Goal: Information Seeking & Learning: Learn about a topic

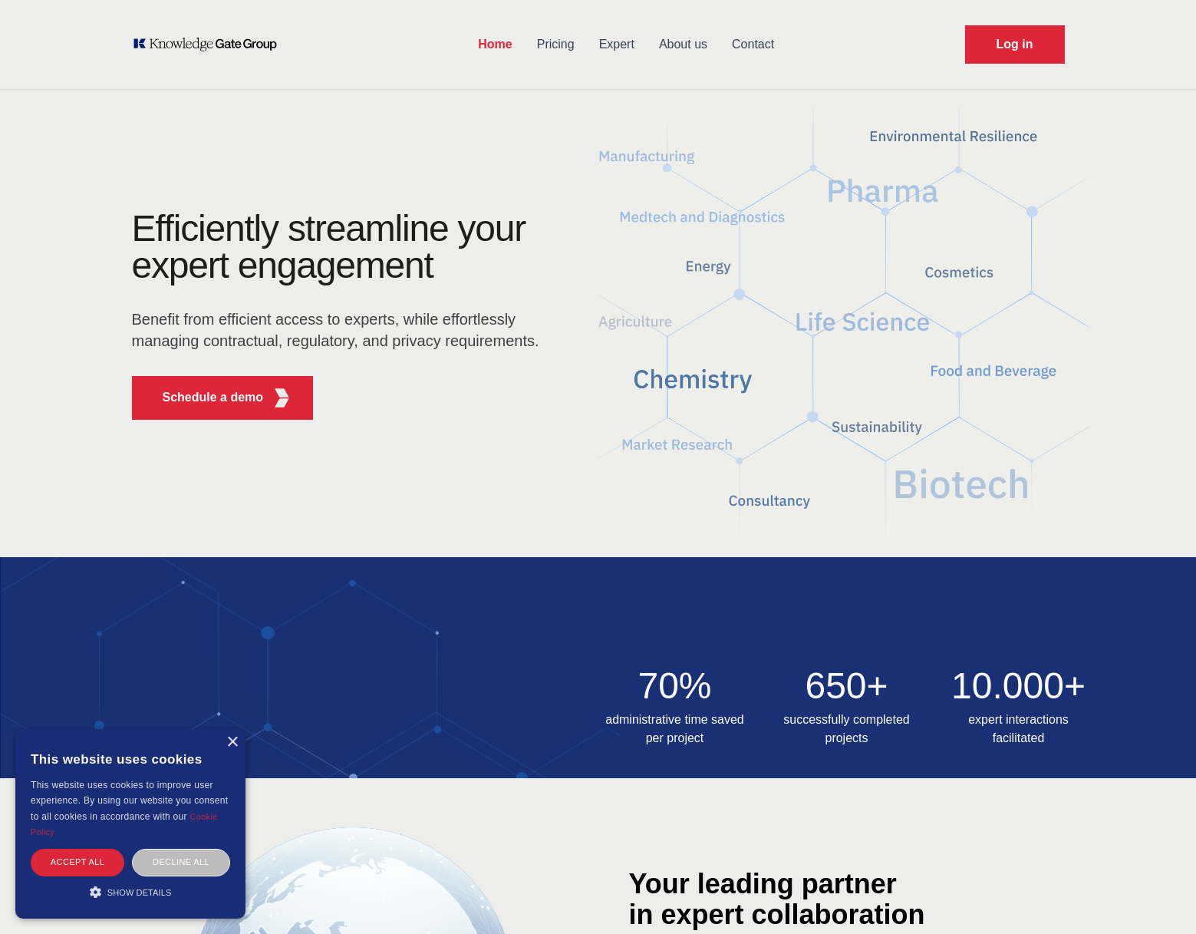
click at [752, 44] on link "Contact" at bounding box center [753, 45] width 67 height 40
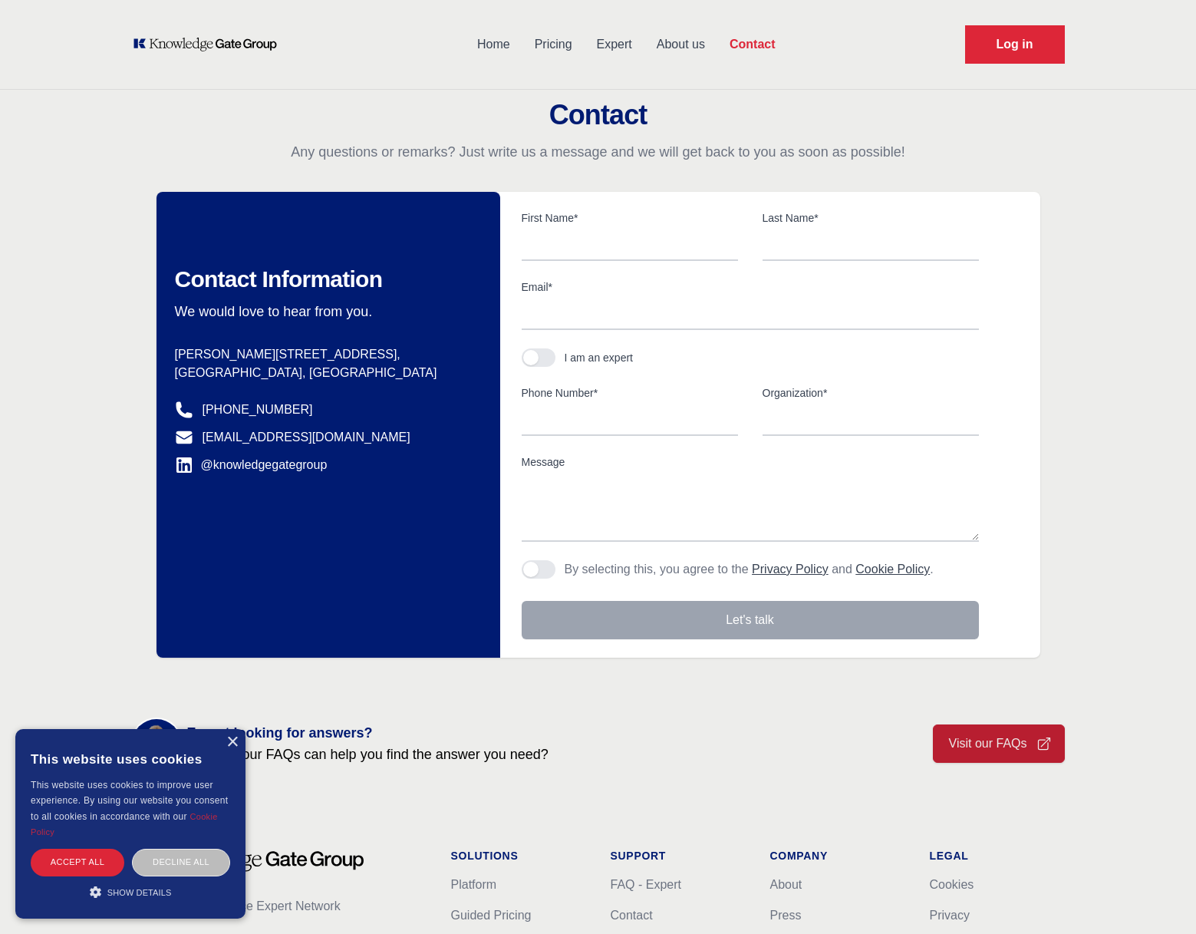
drag, startPoint x: 249, startPoint y: 727, endPoint x: 241, endPoint y: 755, distance: 28.7
drag, startPoint x: 241, startPoint y: 755, endPoint x: 234, endPoint y: 737, distance: 19.0
click at [235, 738] on div "×" at bounding box center [232, 743] width 12 height 12
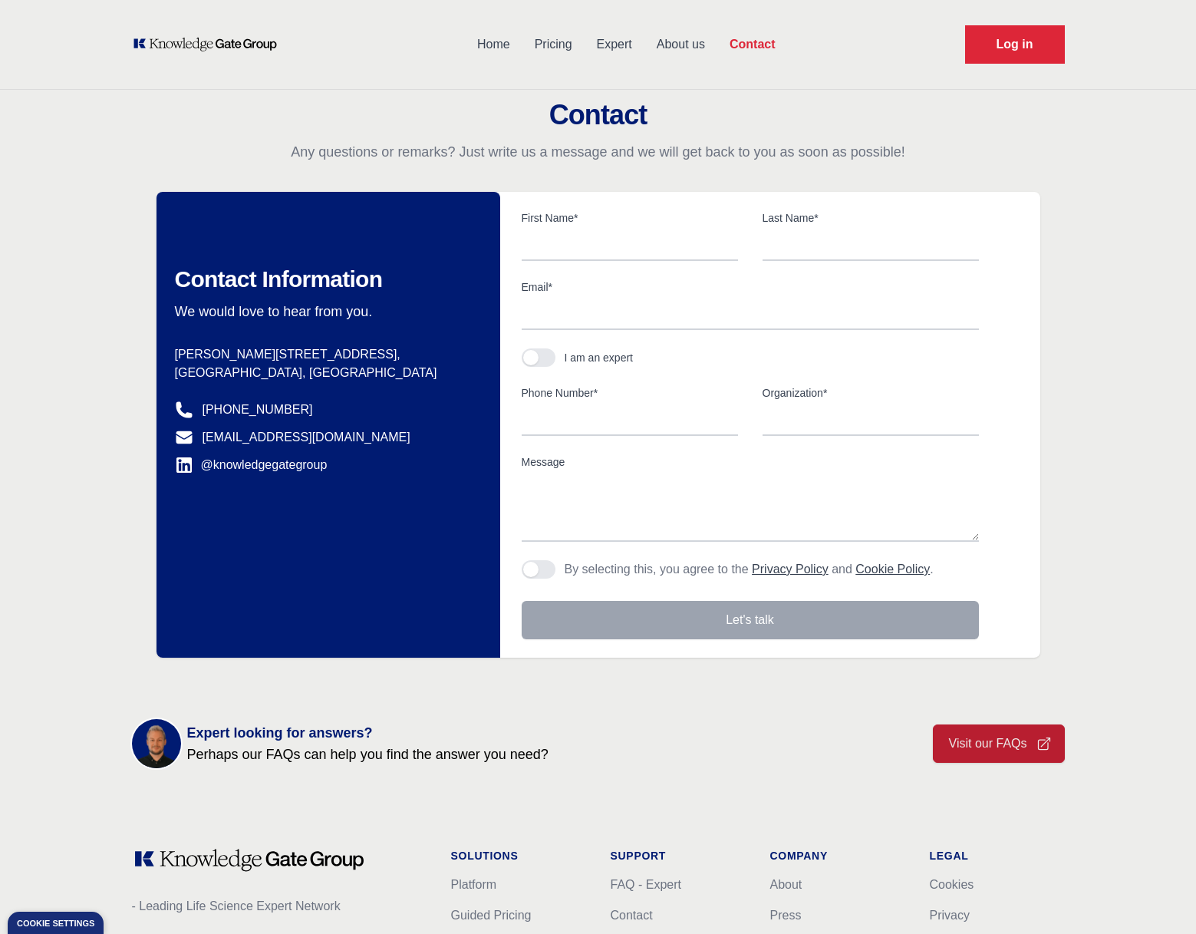
click at [1022, 737] on link "Visit our FAQs" at bounding box center [999, 743] width 132 height 38
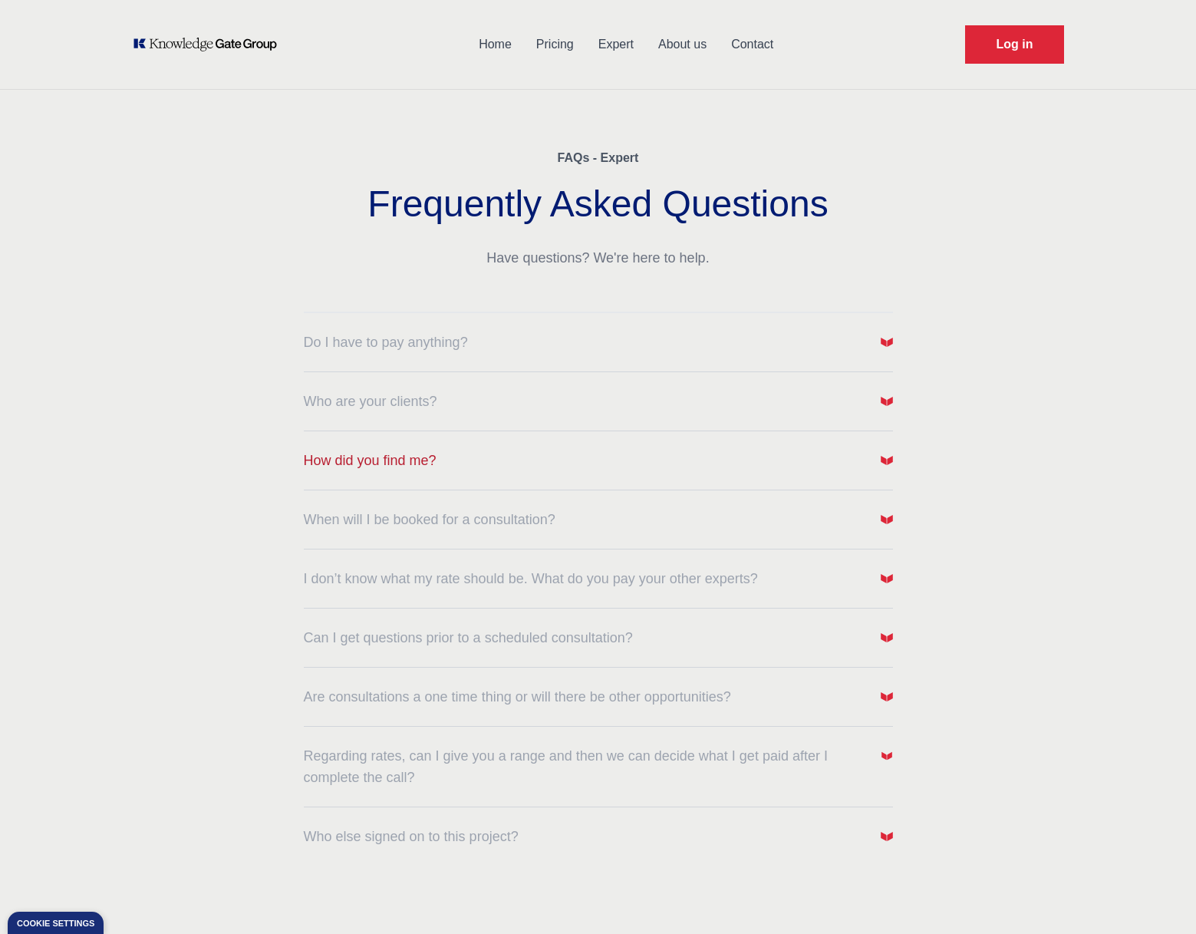
click at [892, 459] on img "button" at bounding box center [887, 460] width 12 height 12
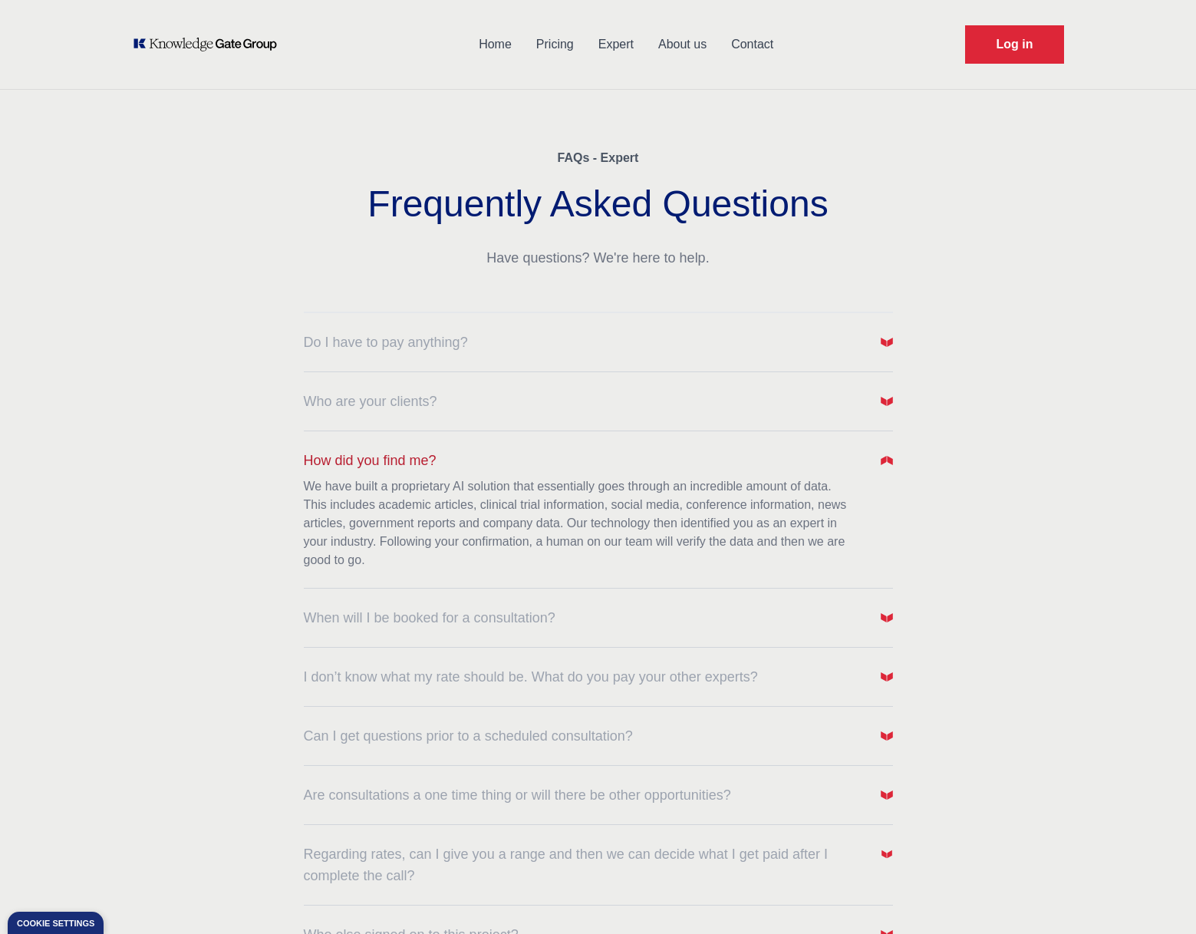
click at [877, 453] on button "How did you find me?" at bounding box center [598, 460] width 589 height 21
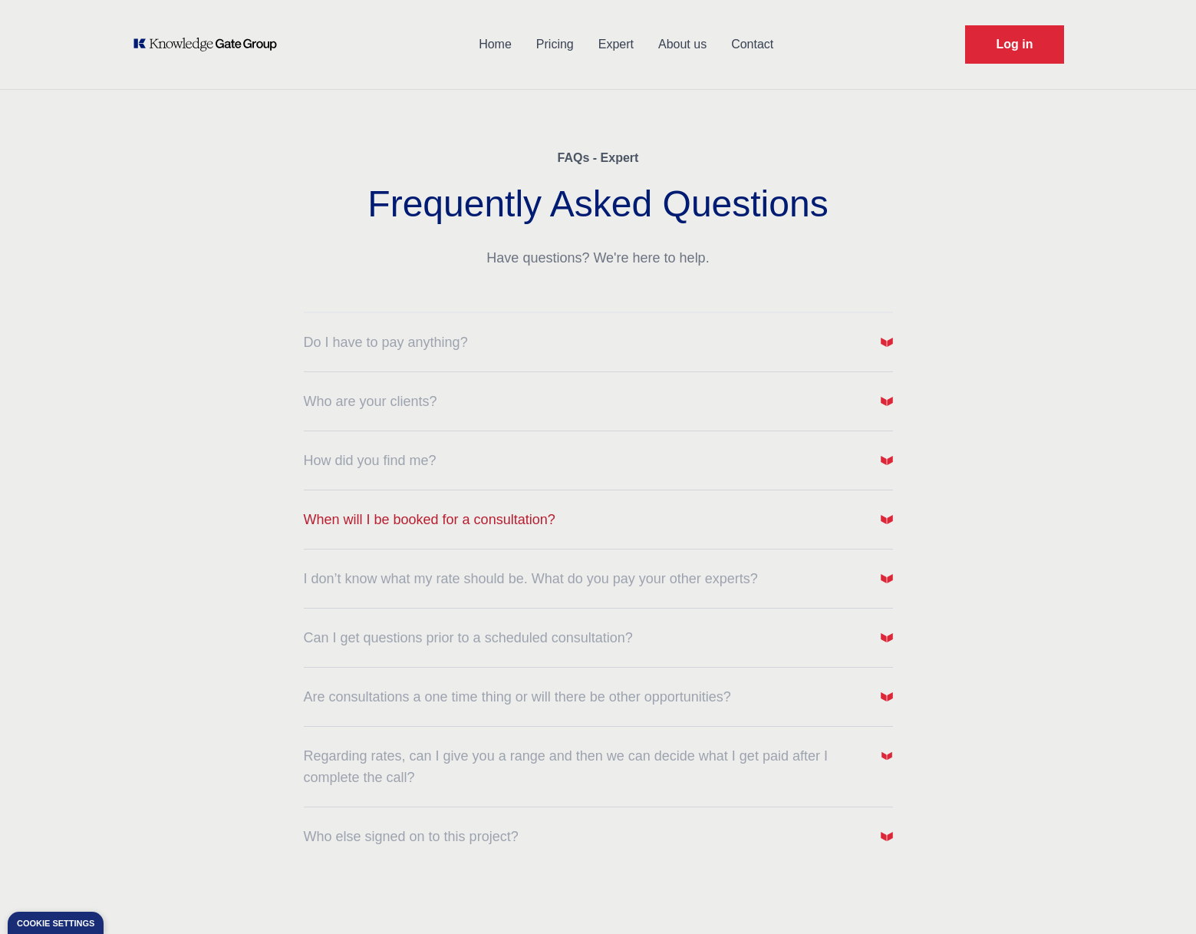
click at [889, 523] on img "button" at bounding box center [887, 519] width 12 height 12
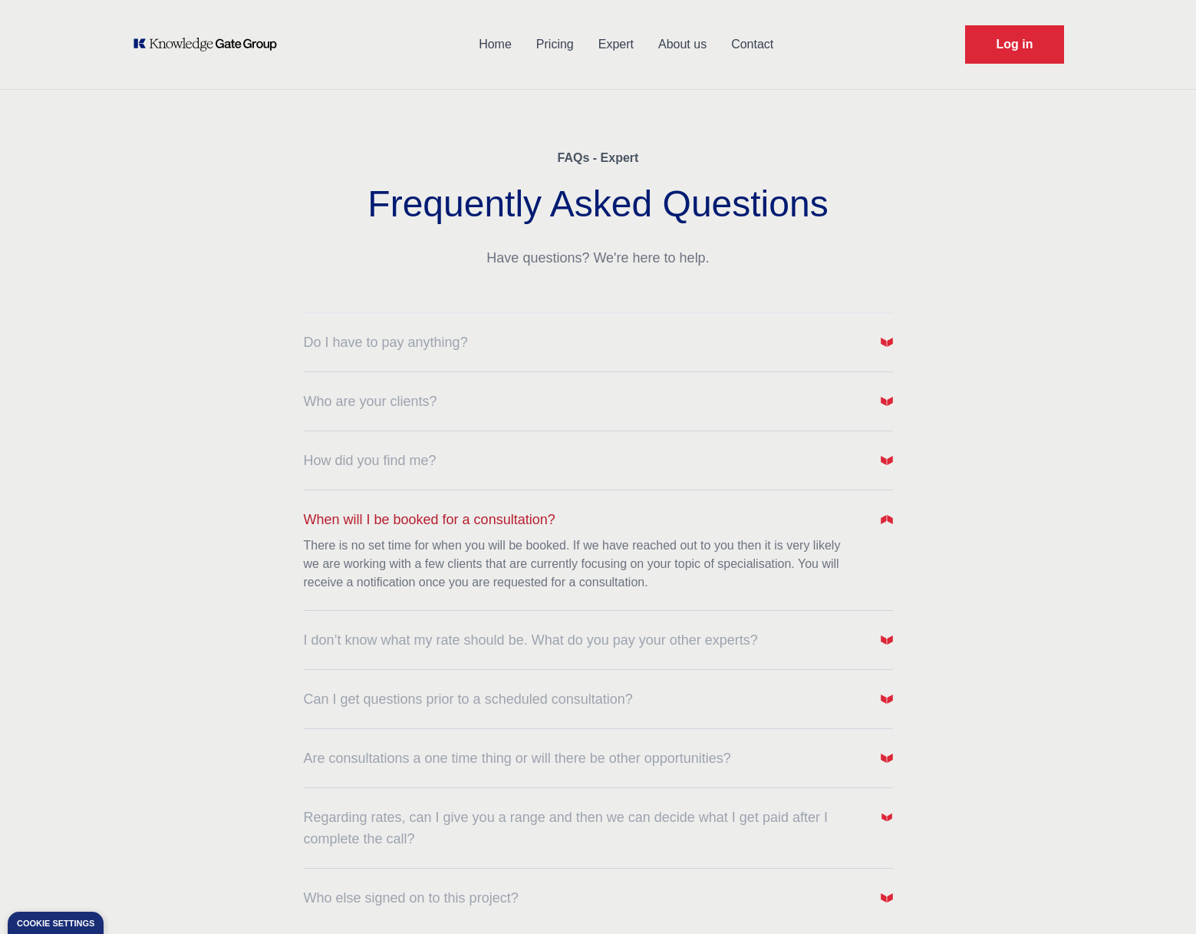
click at [891, 509] on span "button" at bounding box center [887, 519] width 12 height 21
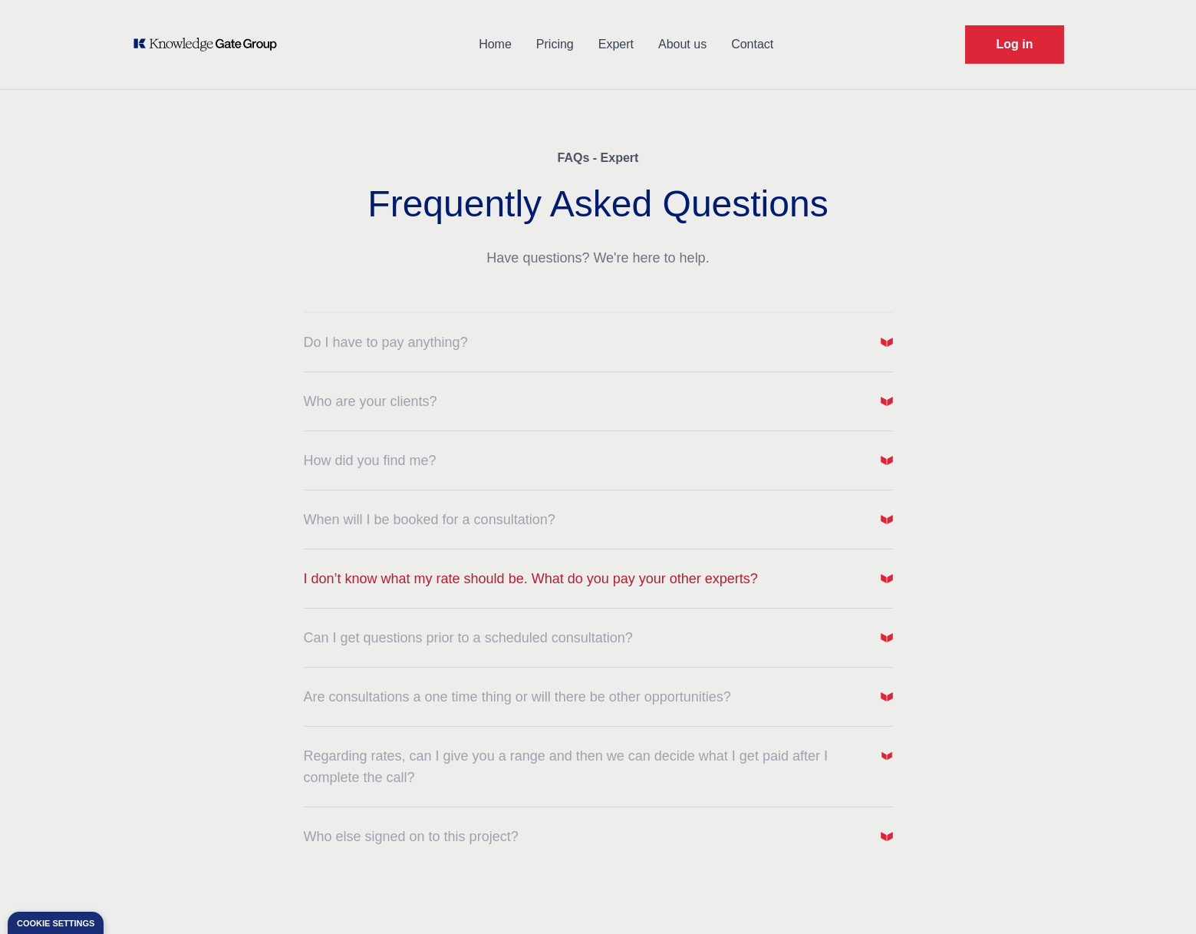
click at [892, 576] on img "button" at bounding box center [887, 578] width 12 height 12
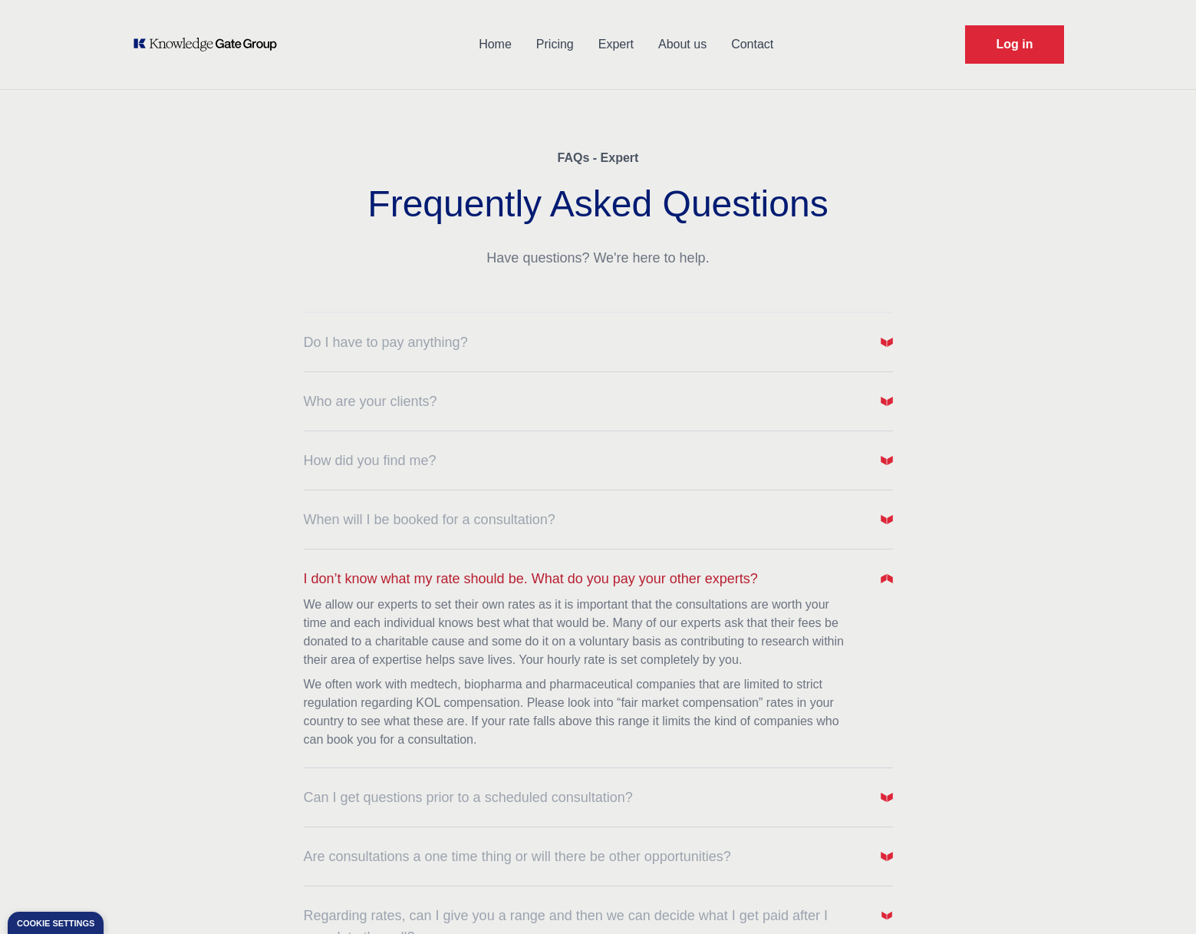
click at [881, 569] on span "button" at bounding box center [887, 578] width 12 height 21
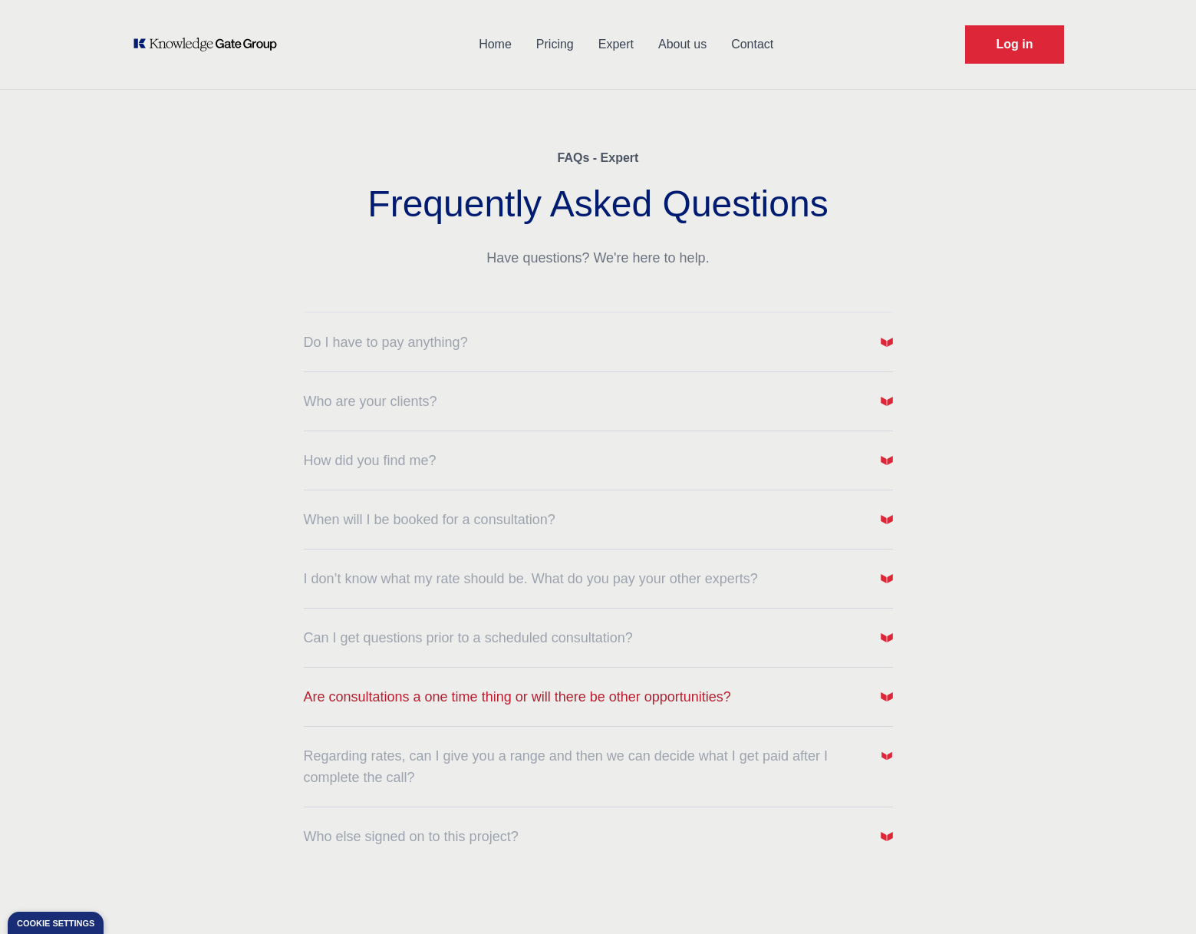
click at [881, 701] on span "button" at bounding box center [887, 697] width 12 height 12
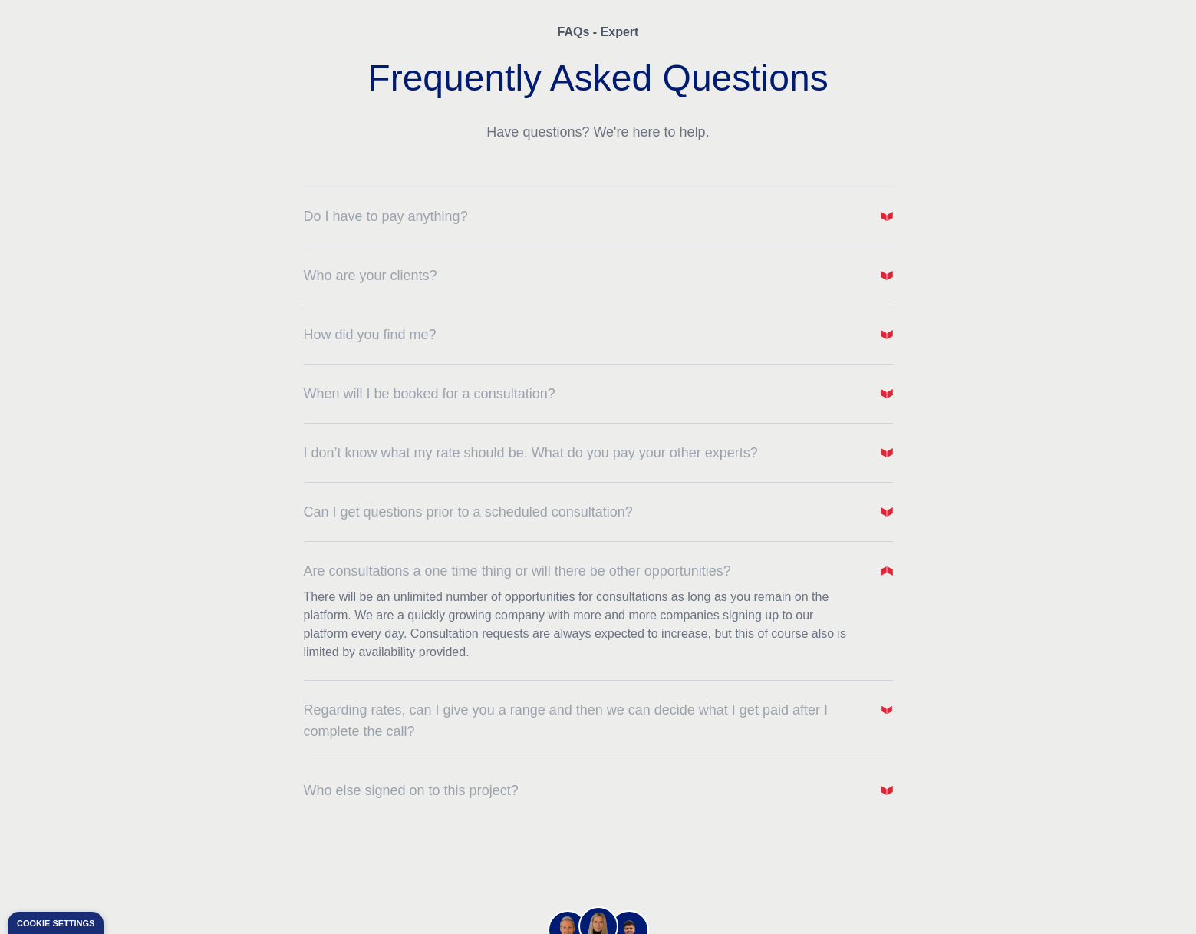
scroll to position [153, 0]
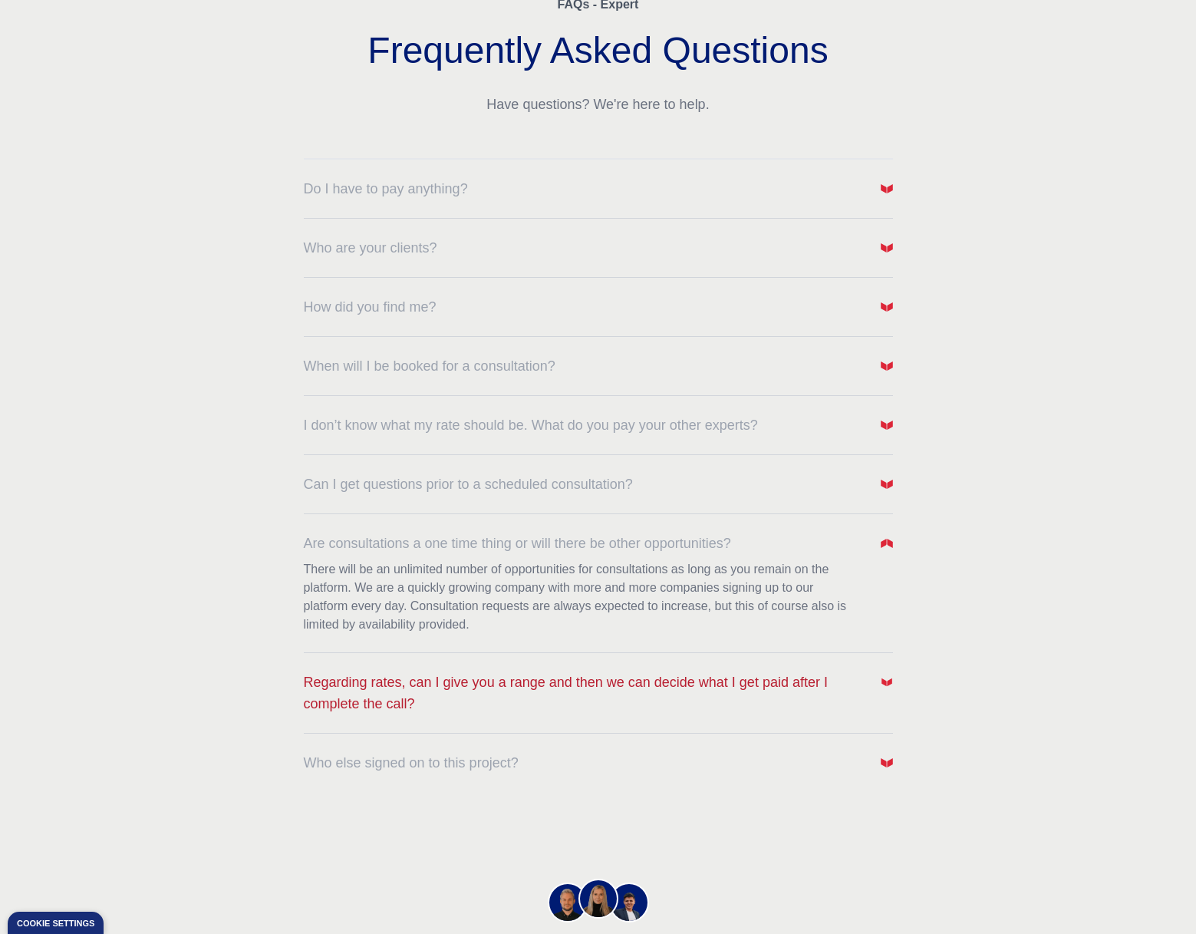
click at [673, 688] on span "Regarding rates, can I give you a range and then we can decide what I get paid …" at bounding box center [584, 692] width 560 height 43
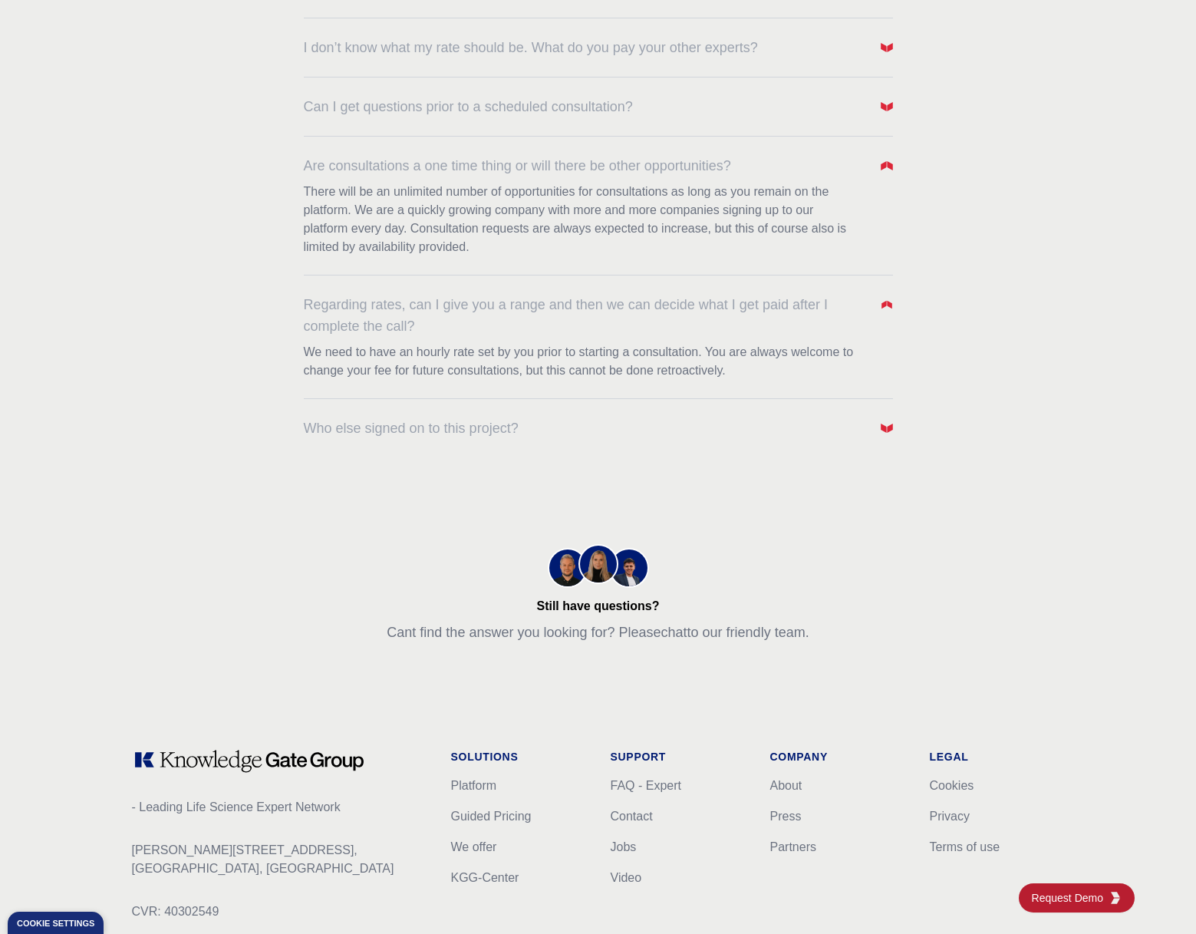
scroll to position [672, 0]
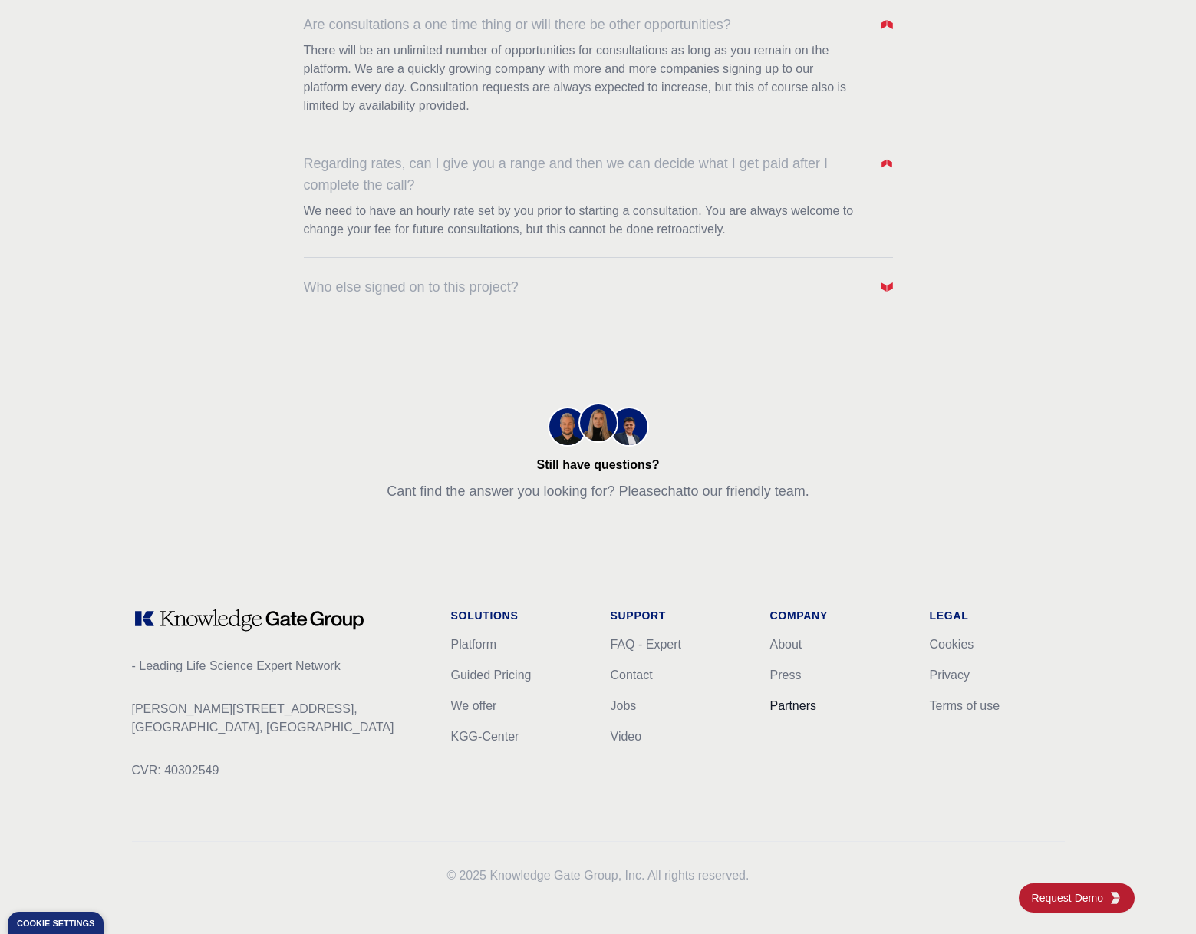
click at [797, 708] on link "Partners" at bounding box center [793, 705] width 46 height 13
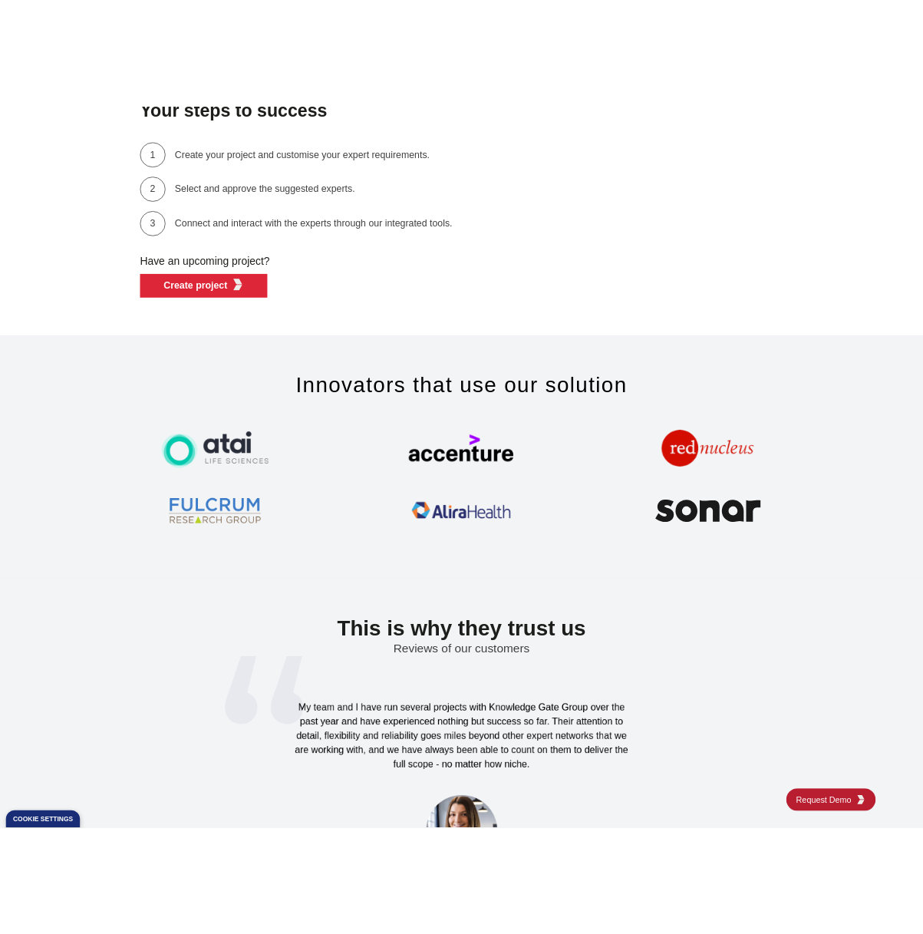
scroll to position [4544, 0]
